Goal: Download file/media

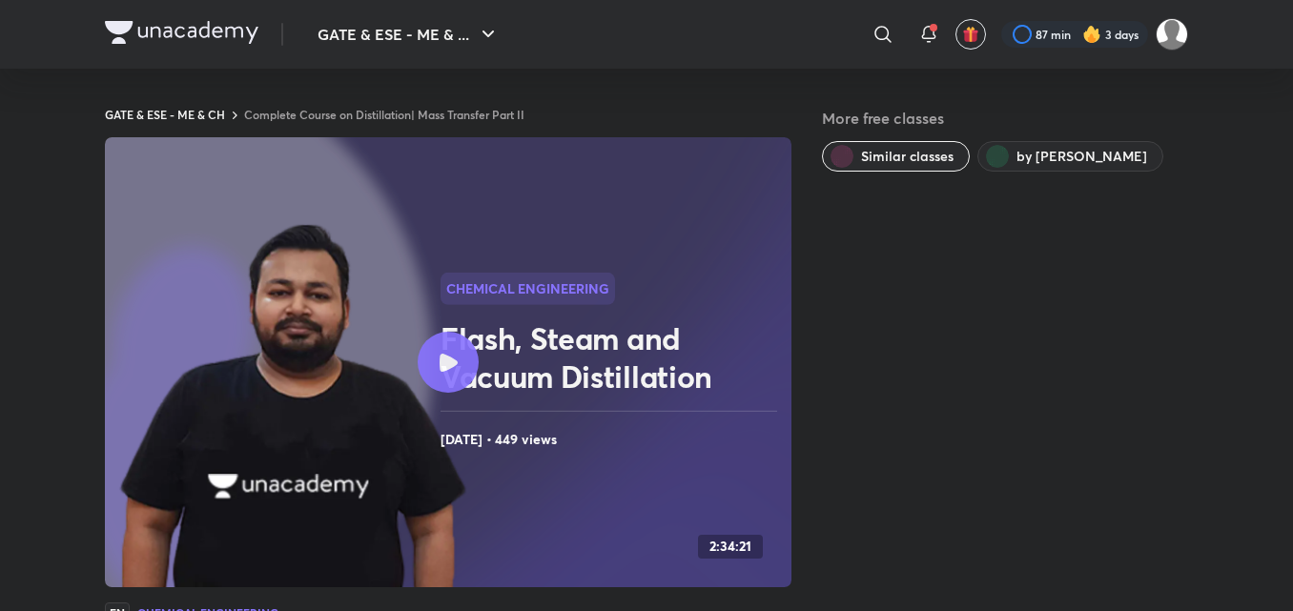
click at [446, 345] on div at bounding box center [448, 362] width 61 height 61
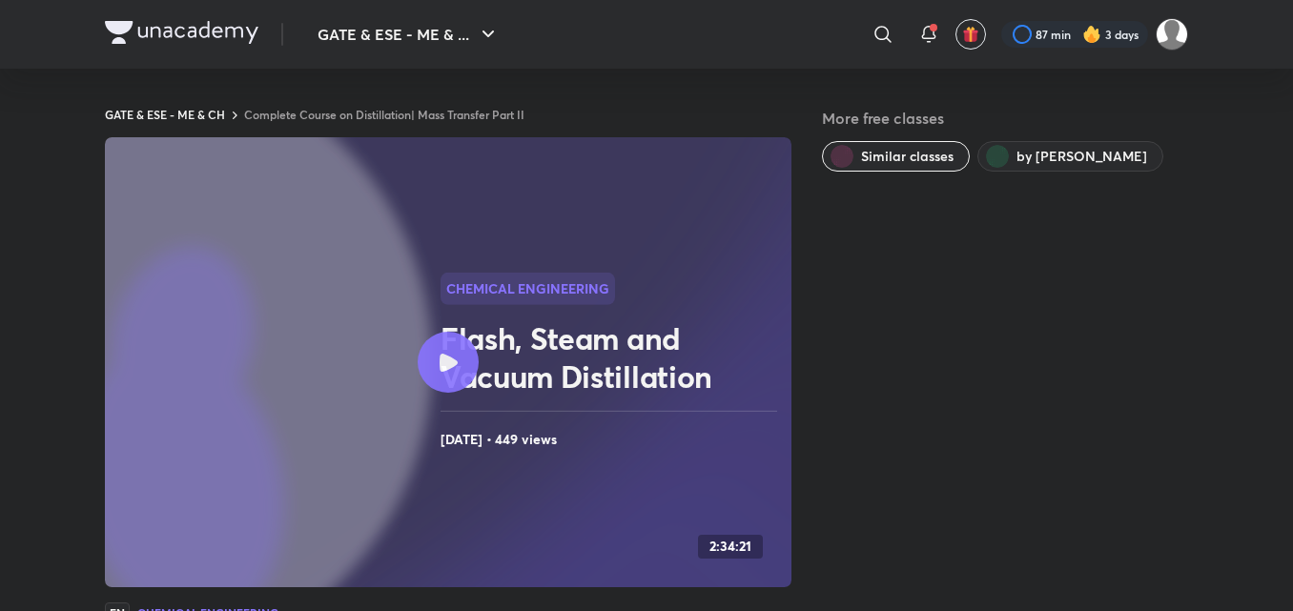
scroll to position [100, 0]
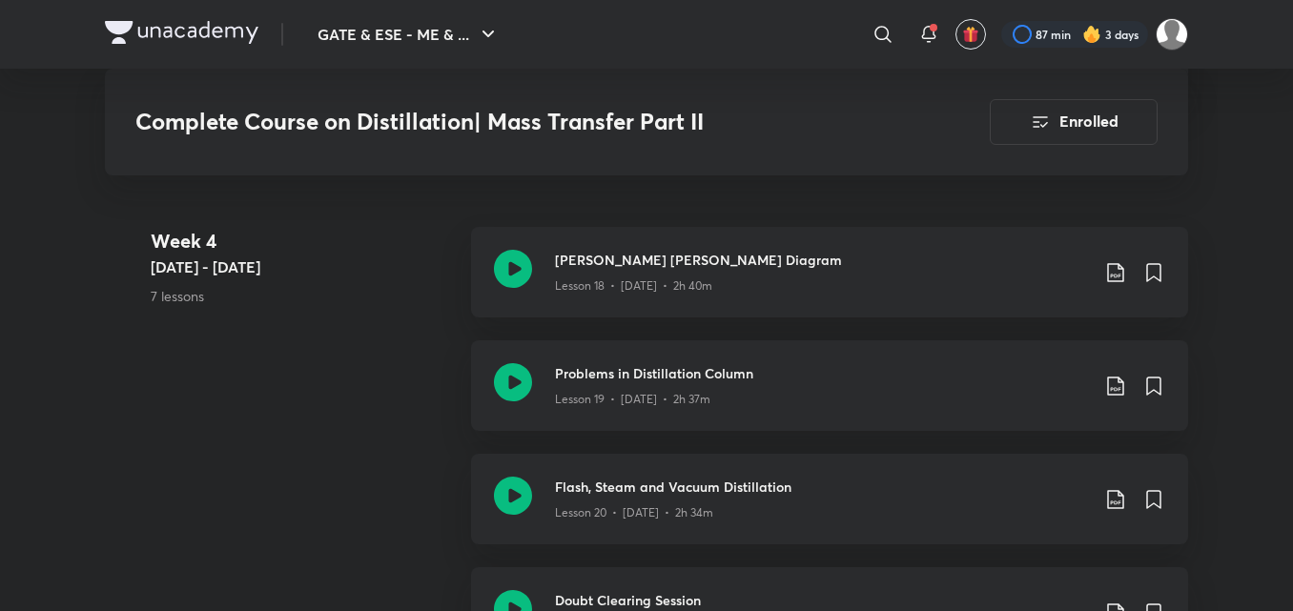
scroll to position [3477, 0]
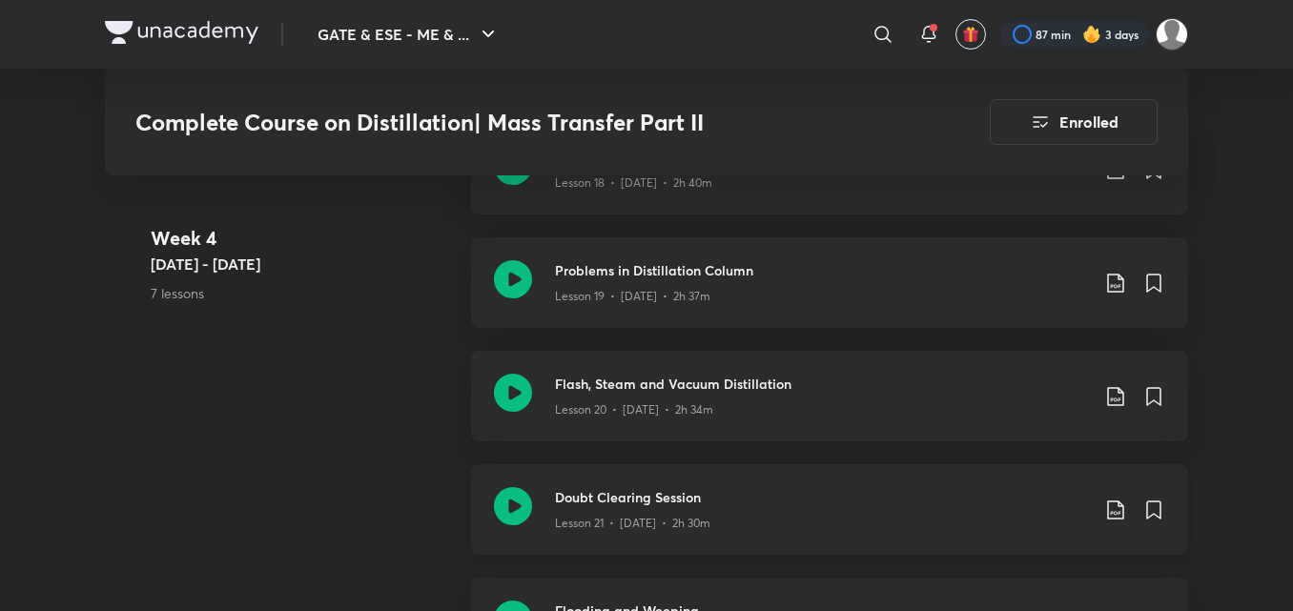
click at [1113, 503] on icon at bounding box center [1116, 510] width 23 height 23
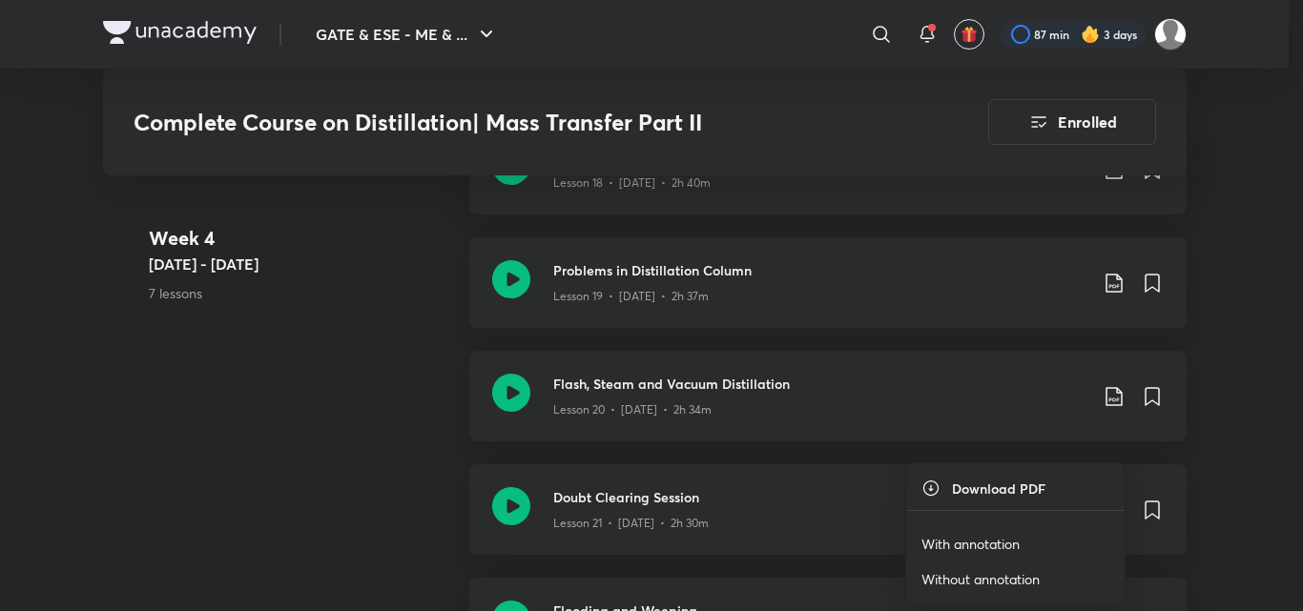
click at [991, 543] on p "With annotation" at bounding box center [970, 544] width 98 height 20
